Goal: Information Seeking & Learning: Learn about a topic

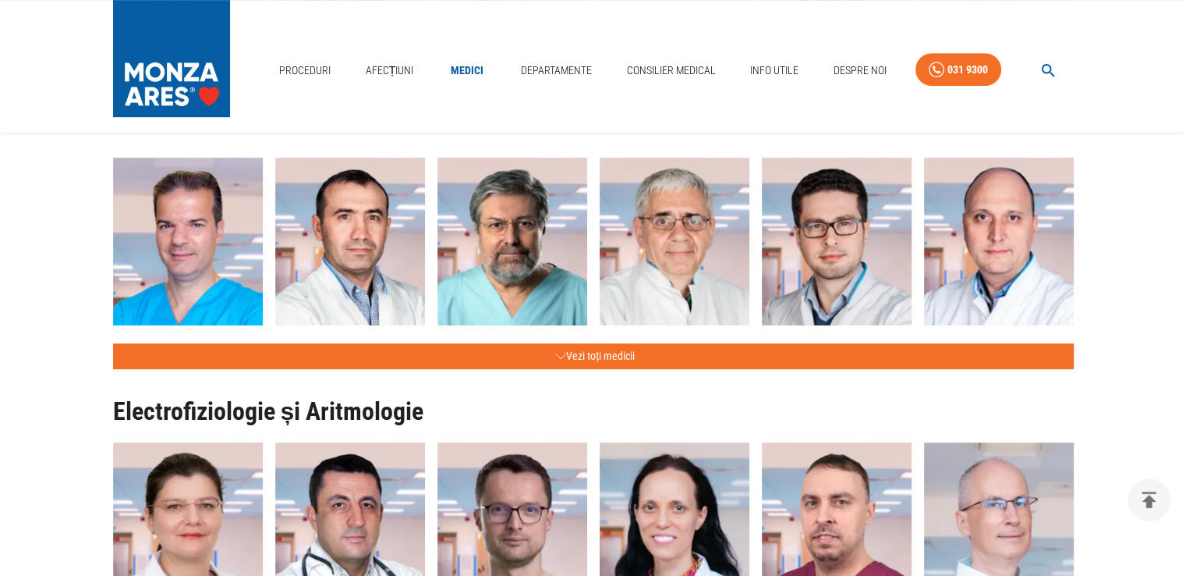
scroll to position [707, 0]
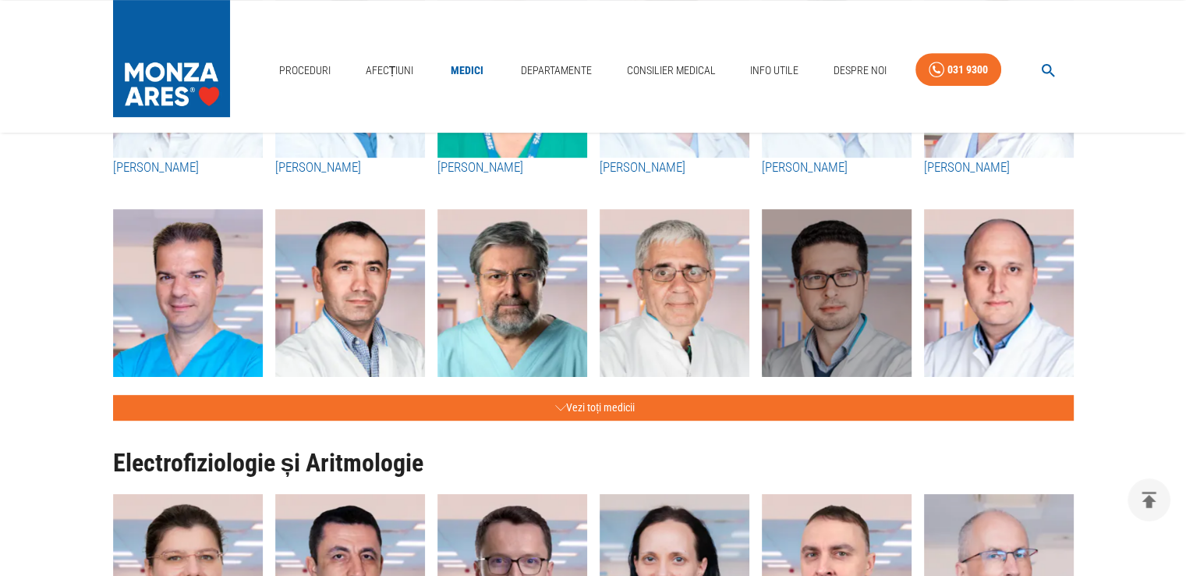
click at [866, 344] on img "button" at bounding box center [837, 295] width 150 height 172
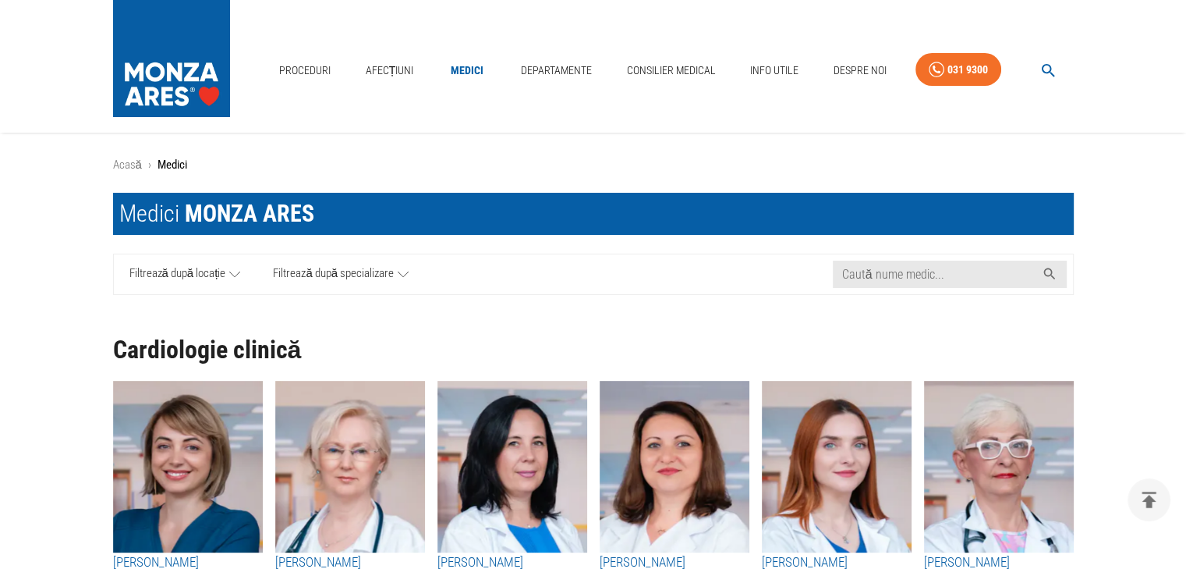
scroll to position [707, 0]
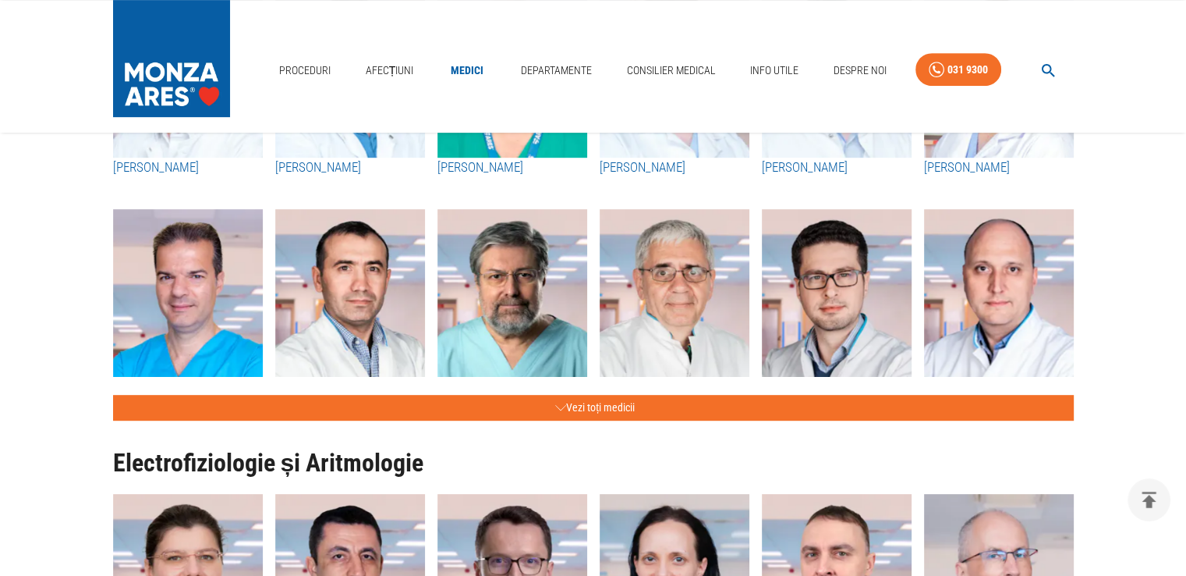
click at [161, 312] on img "button" at bounding box center [188, 295] width 150 height 172
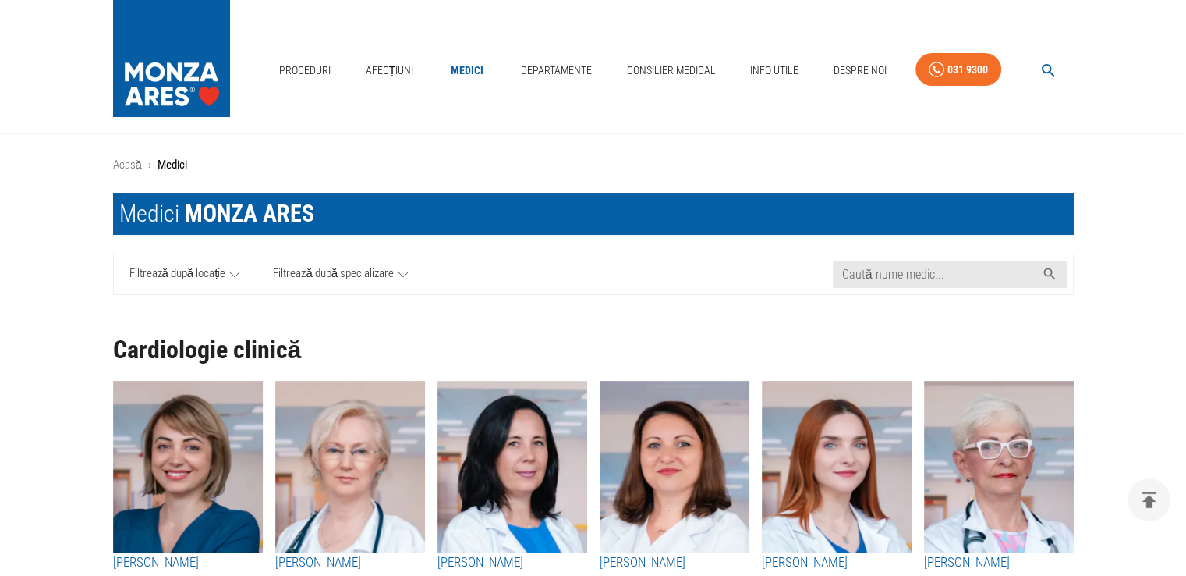
scroll to position [707, 0]
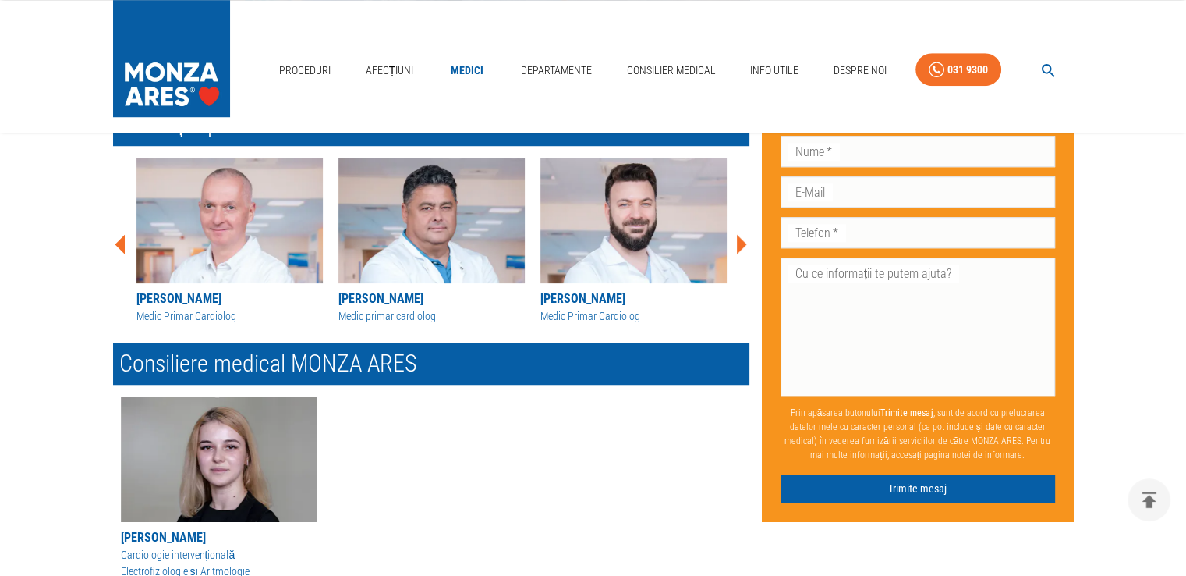
scroll to position [1310, 0]
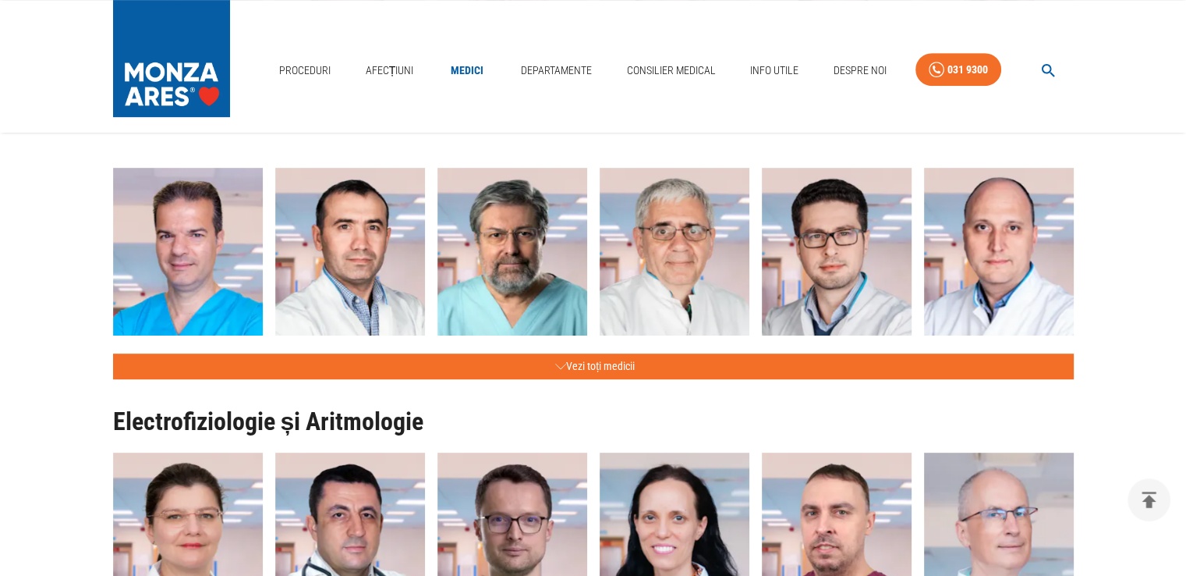
scroll to position [769, 0]
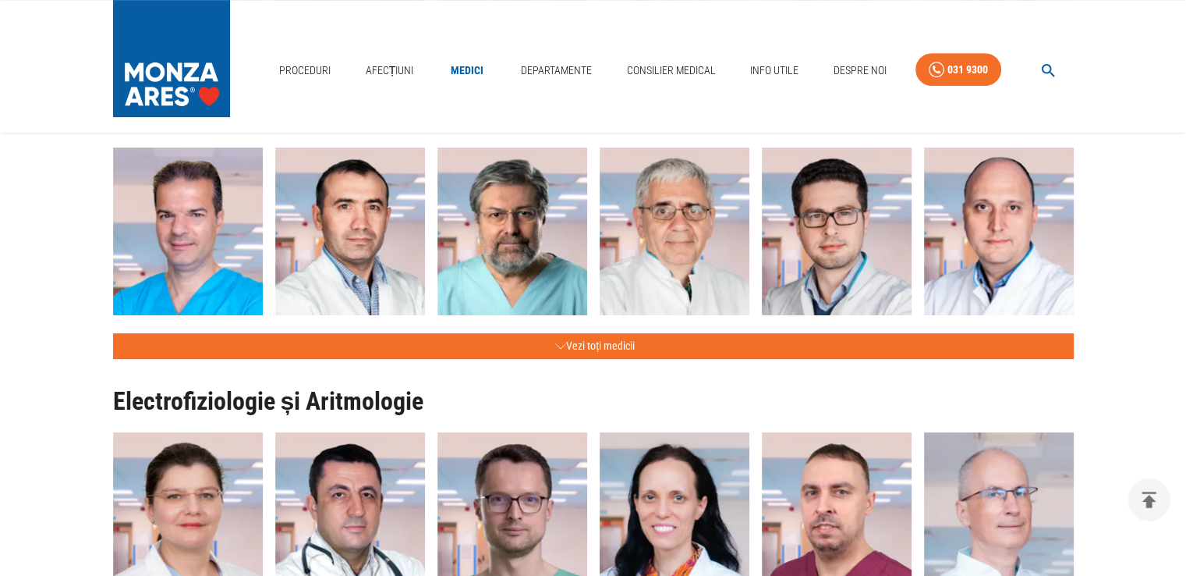
click at [208, 242] on img "button" at bounding box center [188, 233] width 150 height 172
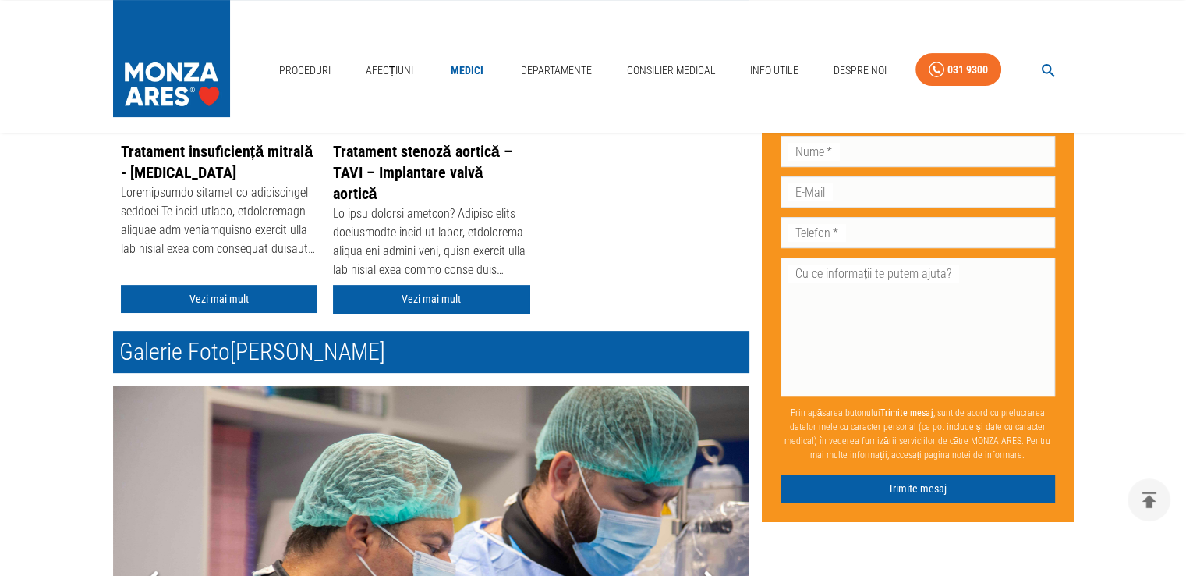
scroll to position [509, 0]
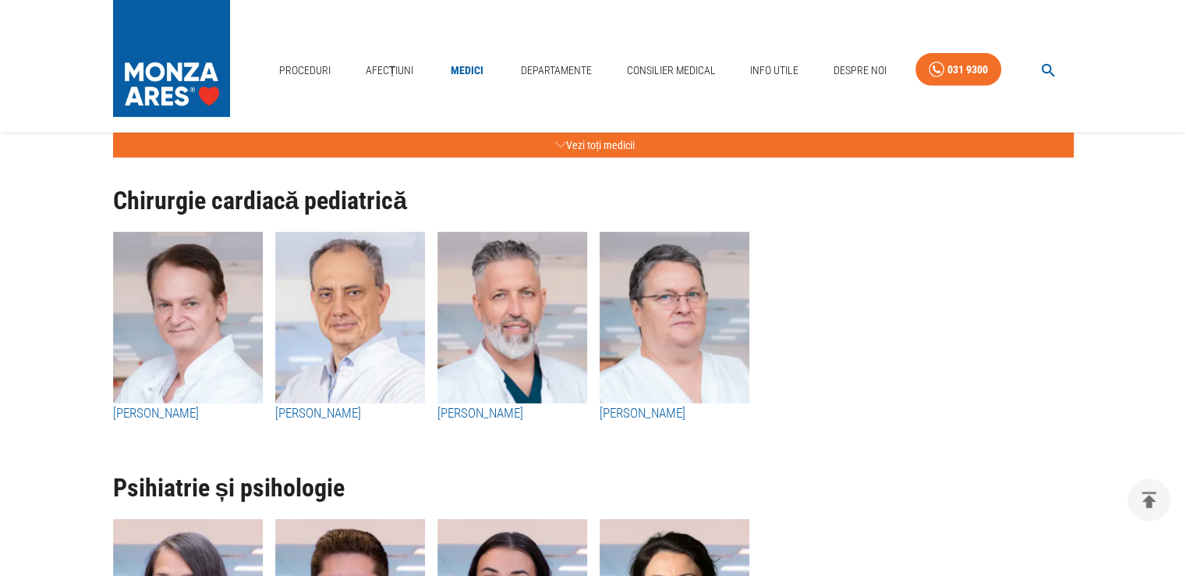
scroll to position [4949, 0]
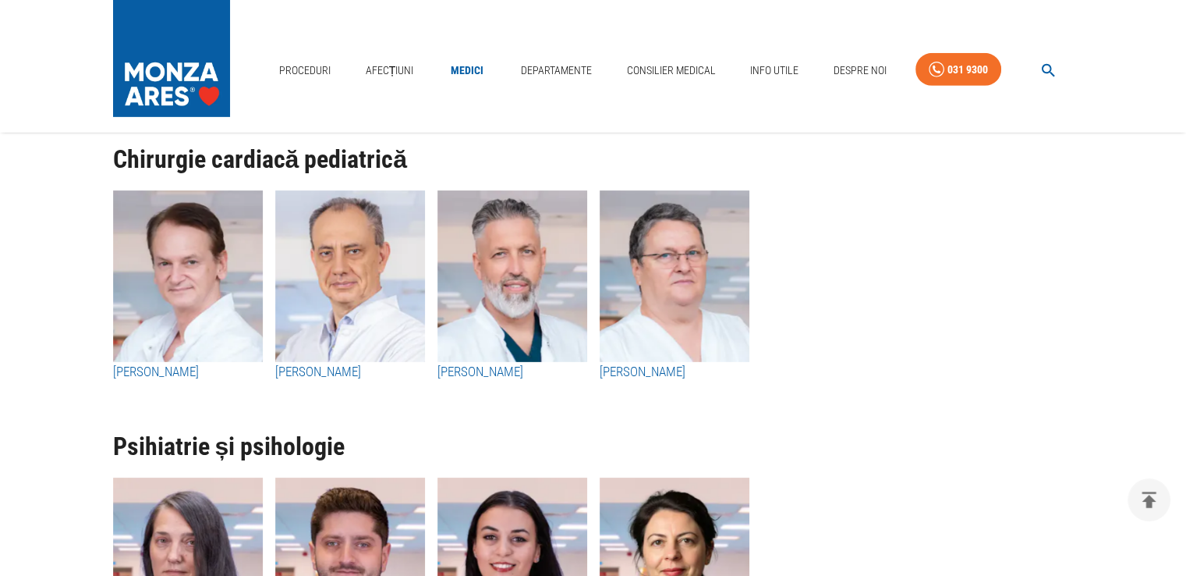
click at [324, 371] on h3 "[PERSON_NAME]" at bounding box center [350, 372] width 150 height 20
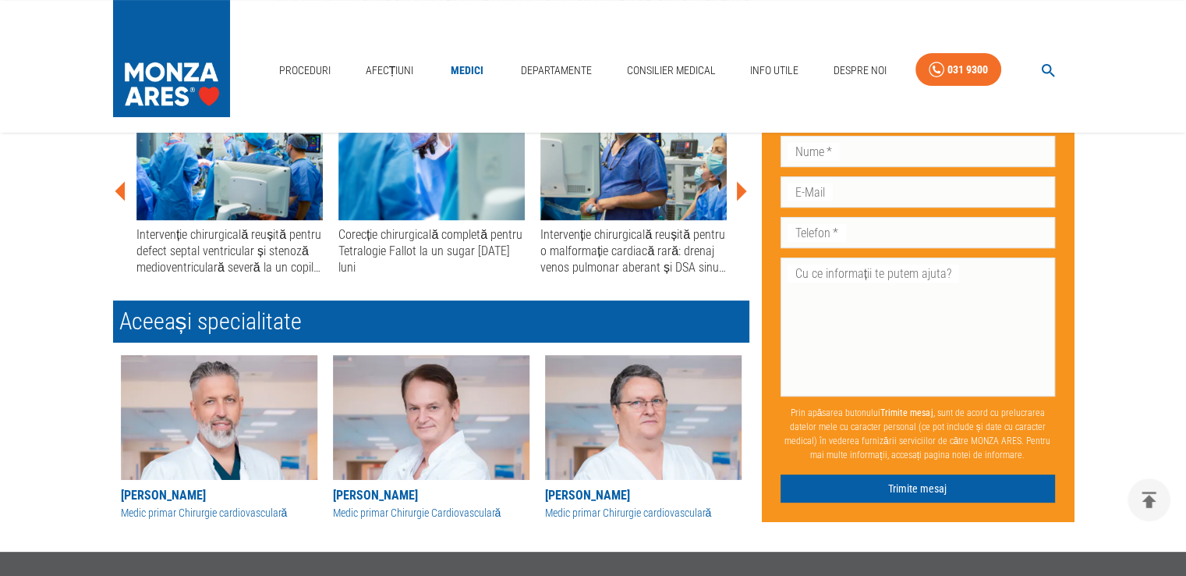
scroll to position [457, 0]
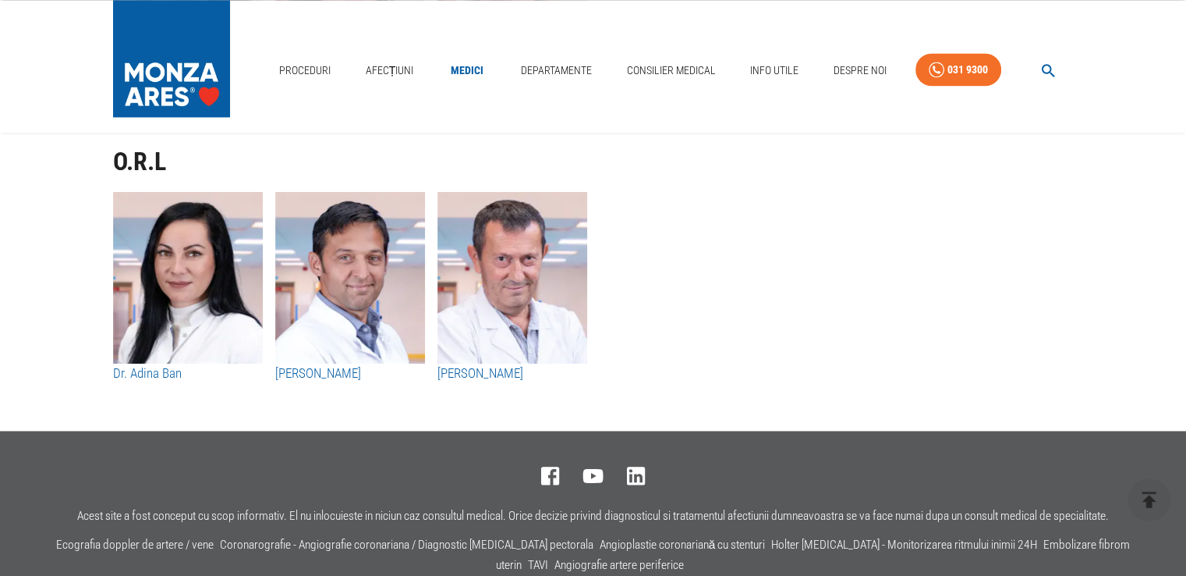
scroll to position [8162, 0]
